Goal: Task Accomplishment & Management: Complete application form

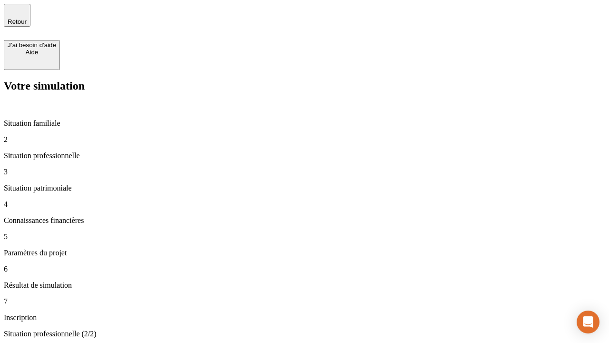
type input "30 000"
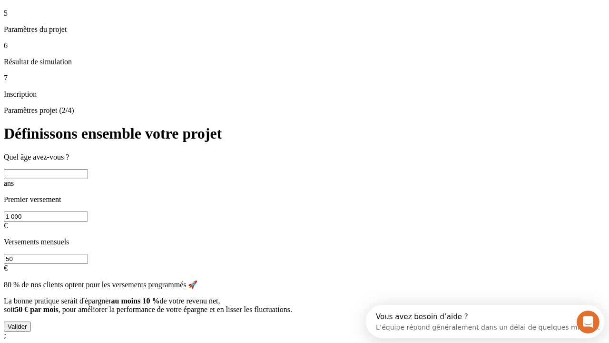
scroll to position [18, 0]
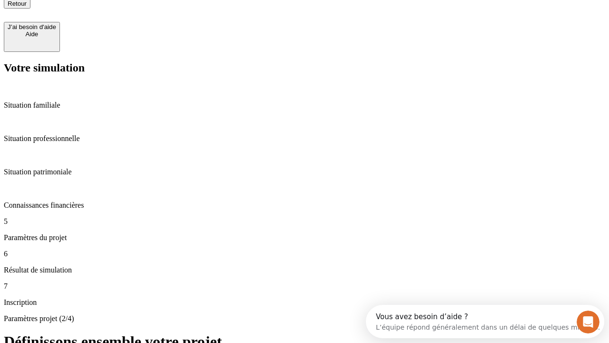
type input "25"
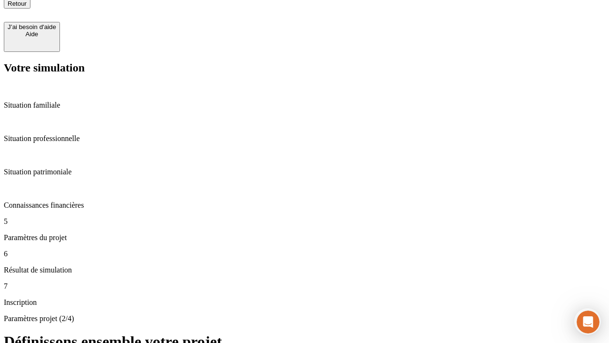
type input "1 000"
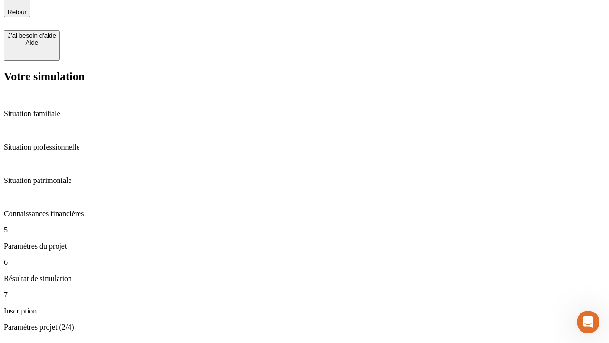
type input "640"
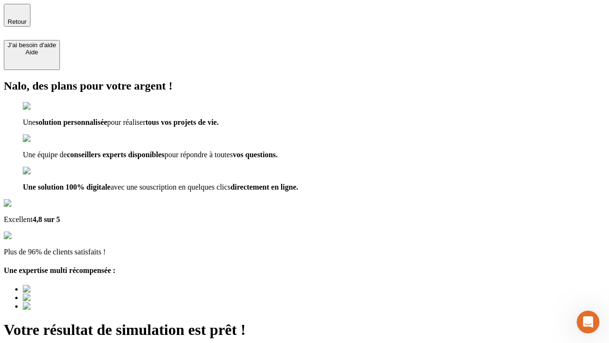
type input "[EMAIL_ADDRESS][PERSON_NAME][DOMAIN_NAME]"
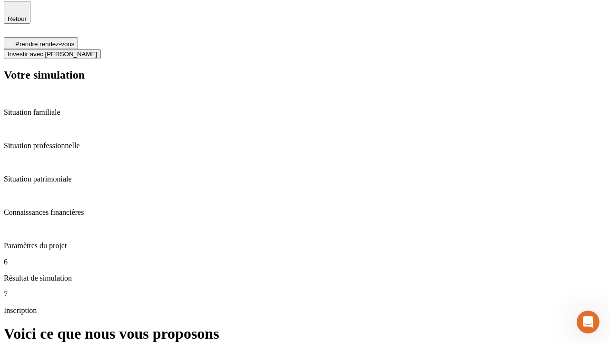
click at [97, 50] on span "Investir avec [PERSON_NAME]" at bounding box center [52, 53] width 89 height 7
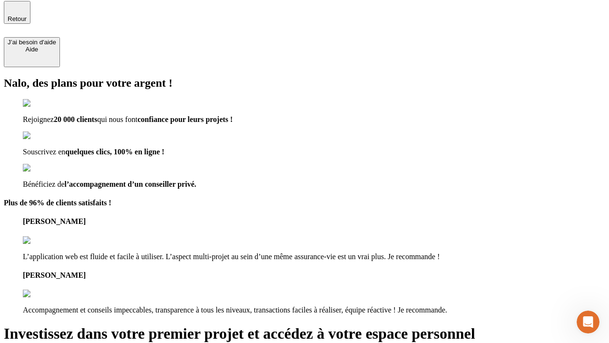
scroll to position [2, 0]
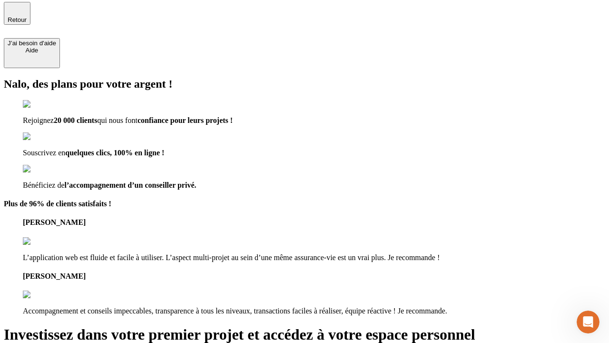
type input "[PERSON_NAME][EMAIL_ADDRESS][DOMAIN_NAME]"
